Goal: Navigation & Orientation: Find specific page/section

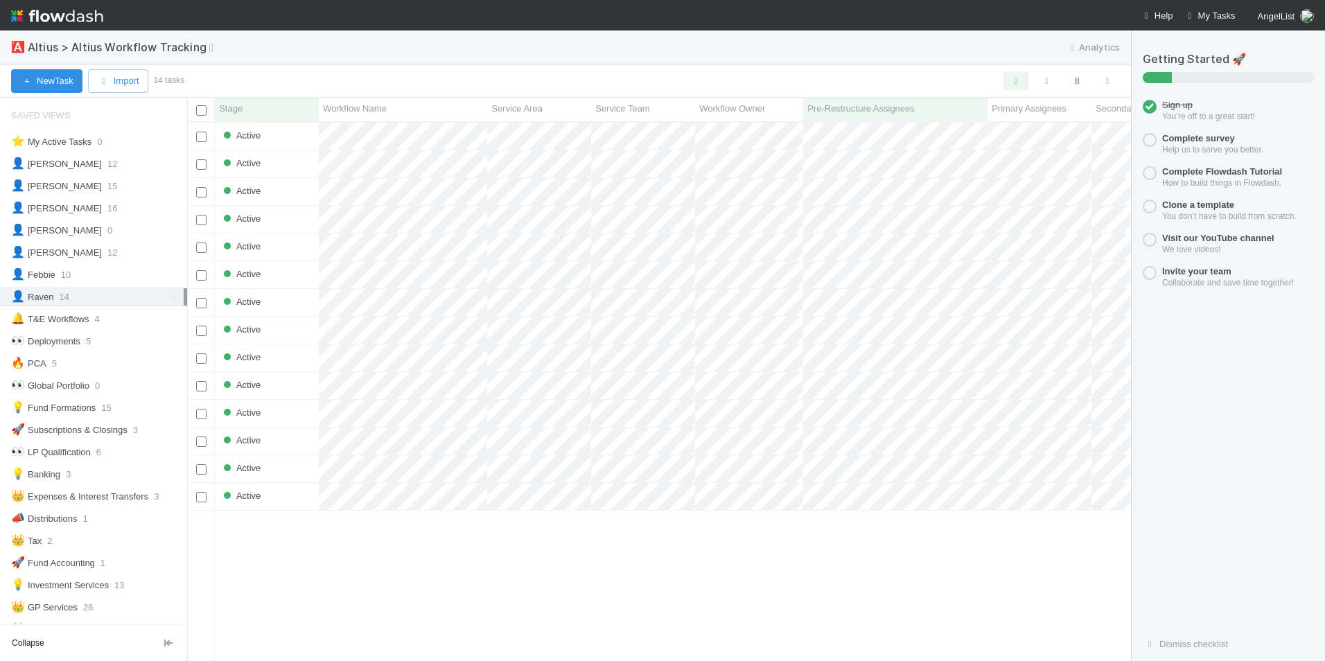
scroll to position [529, 933]
click at [7, 212] on div "👤 [PERSON_NAME] 16" at bounding box center [93, 208] width 187 height 19
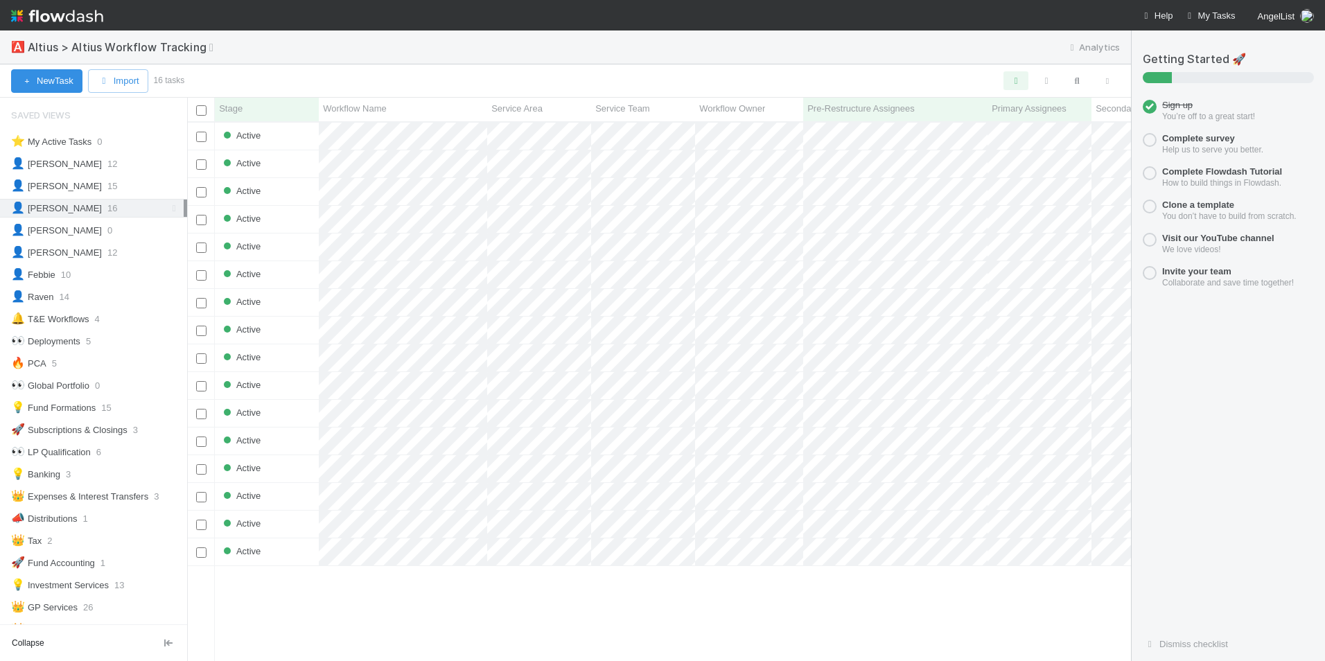
click at [167, 204] on icon at bounding box center [174, 208] width 14 height 9
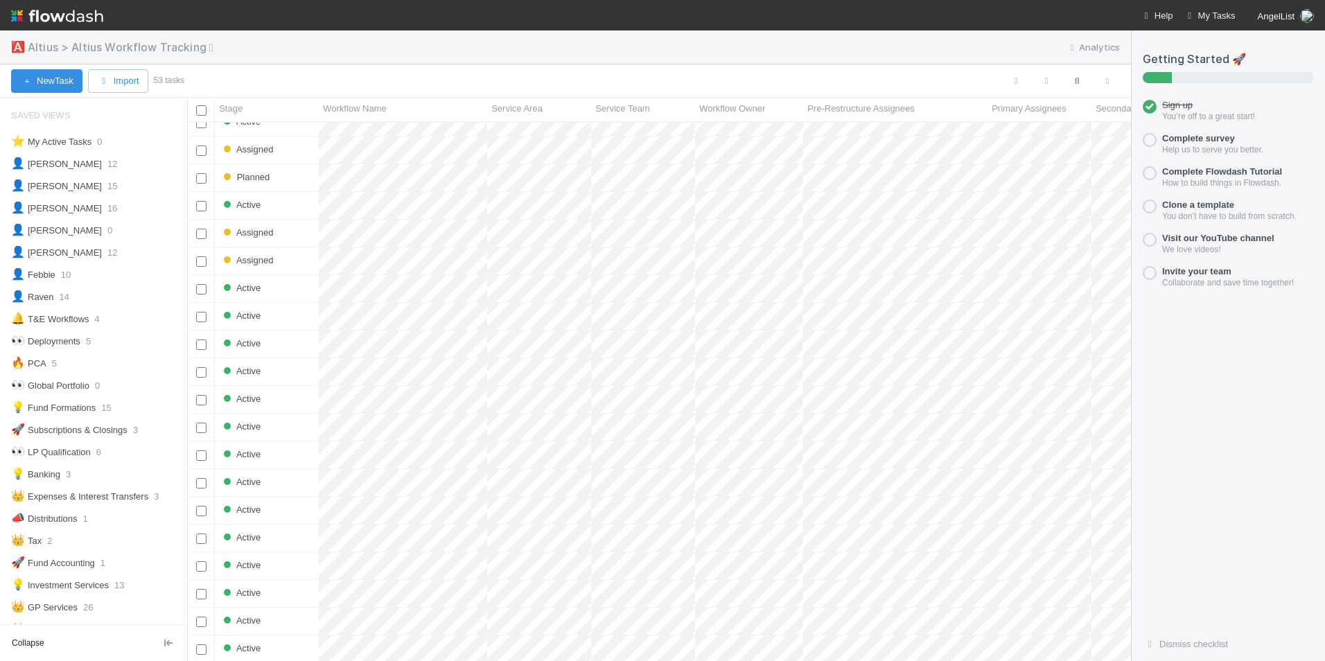
click at [55, 46] on span "Altius > Altius Workflow Tracking" at bounding box center [127, 47] width 198 height 14
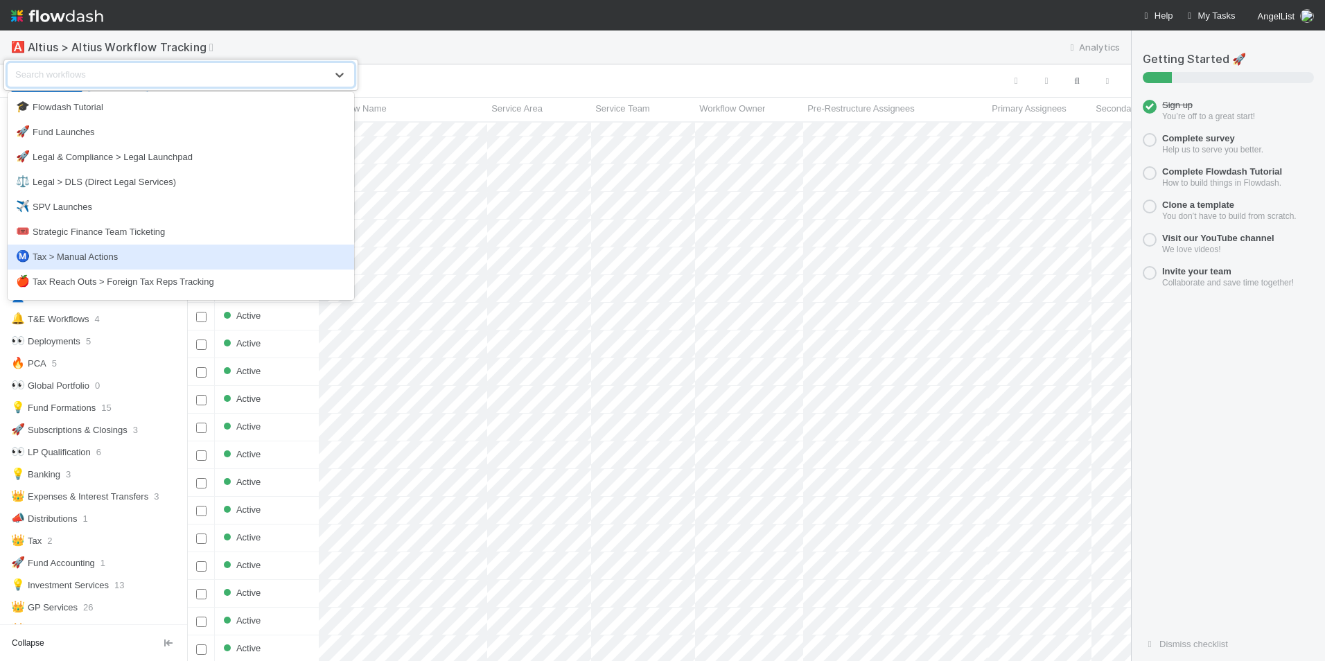
click at [148, 257] on div "Ⓜ️ Tax > Manual Actions" at bounding box center [181, 257] width 330 height 14
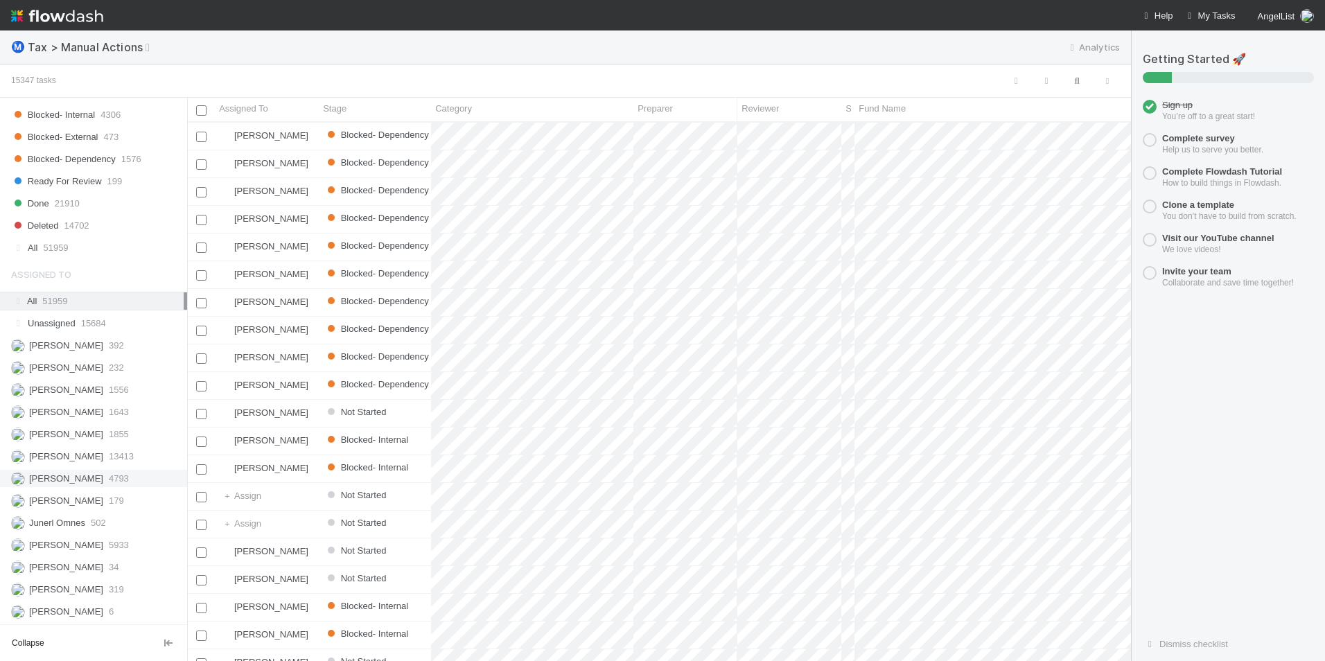
scroll to position [1455, 0]
click at [118, 570] on div "[PERSON_NAME] 6" at bounding box center [97, 567] width 173 height 17
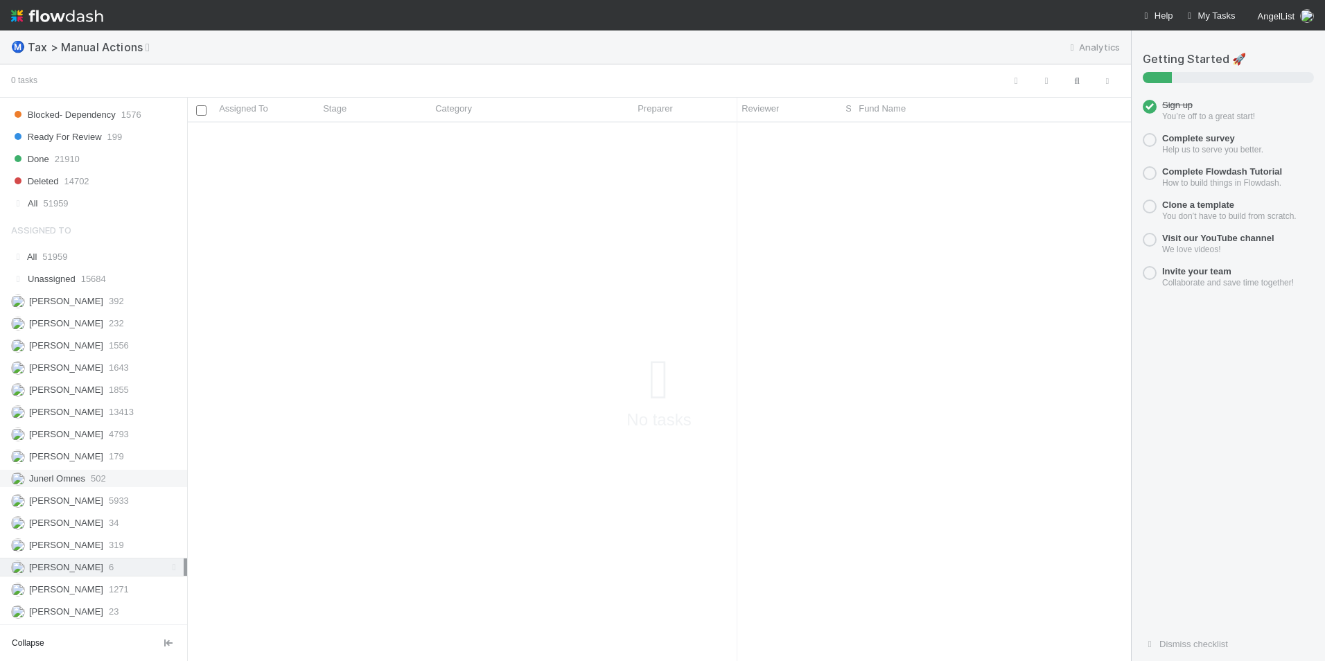
scroll to position [518, 933]
click at [96, 252] on div "All 51959" at bounding box center [97, 256] width 173 height 17
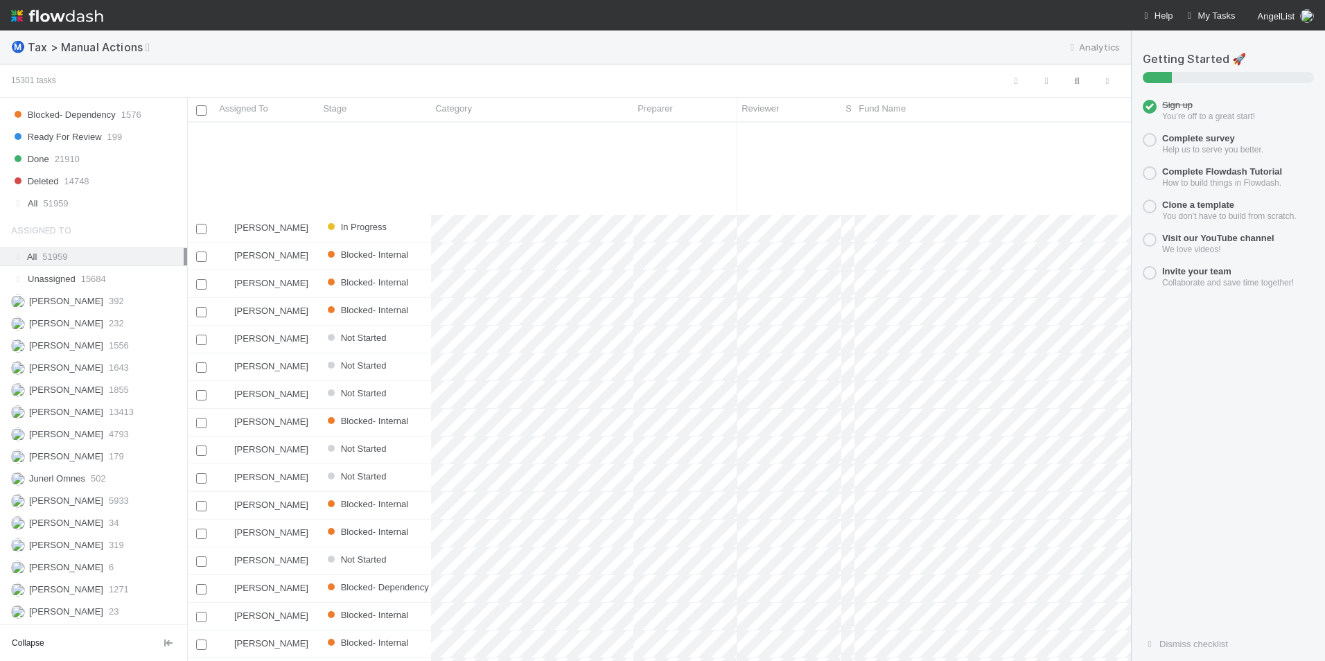
scroll to position [1732, 0]
